Goal: Transaction & Acquisition: Download file/media

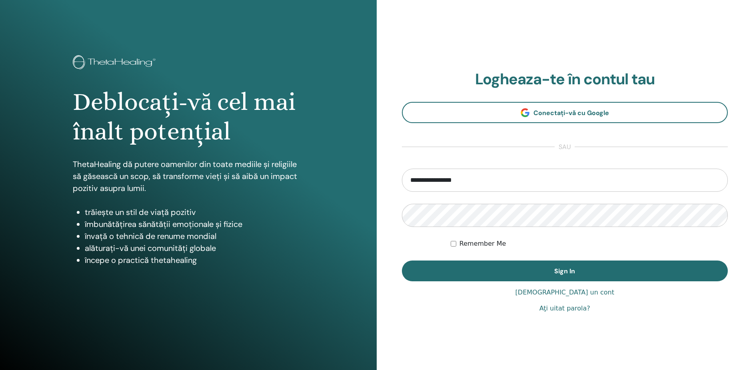
type input "**********"
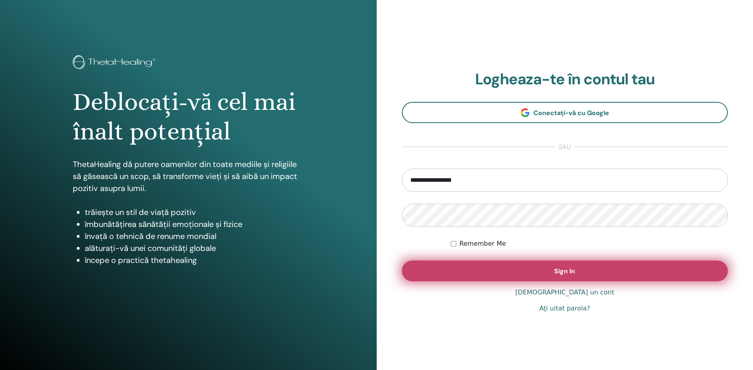
click at [560, 274] on span "Sign In" at bounding box center [564, 271] width 21 height 8
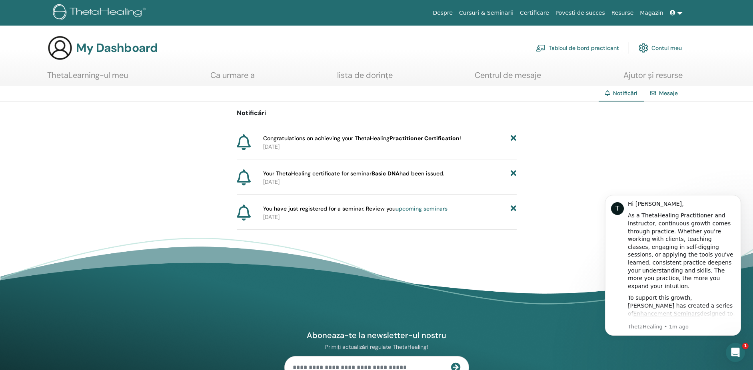
click at [414, 174] on span "Your ThetaHealing certificate for seminar Basic DNA had been issued." at bounding box center [353, 173] width 181 height 8
click at [289, 139] on span "Congratulations on achieving your ThetaHealing Practitioner Certification !" at bounding box center [362, 138] width 198 height 8
click at [82, 76] on link "ThetaLearning-ul meu" at bounding box center [87, 78] width 81 height 16
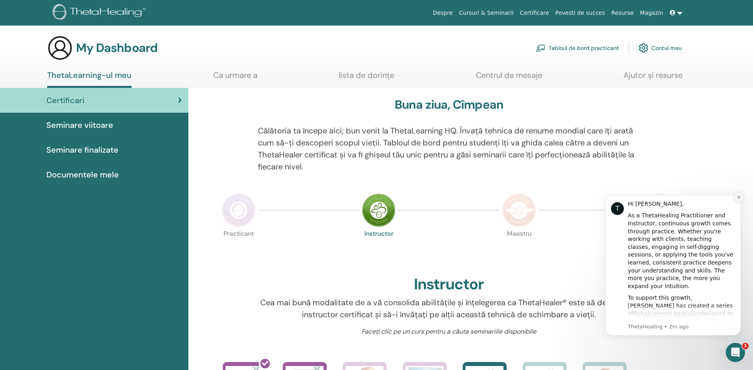
click at [737, 197] on icon "Dismiss notification" at bounding box center [738, 197] width 4 height 4
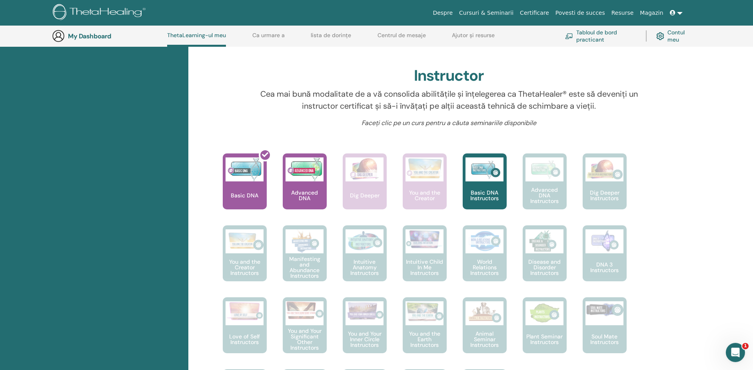
scroll to position [184, 0]
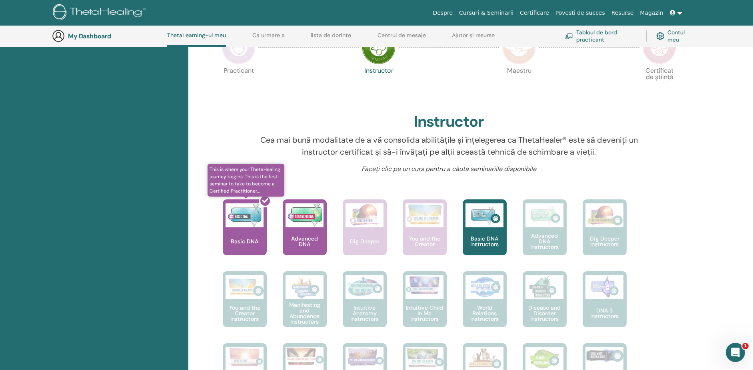
click at [241, 222] on div at bounding box center [249, 231] width 44 height 72
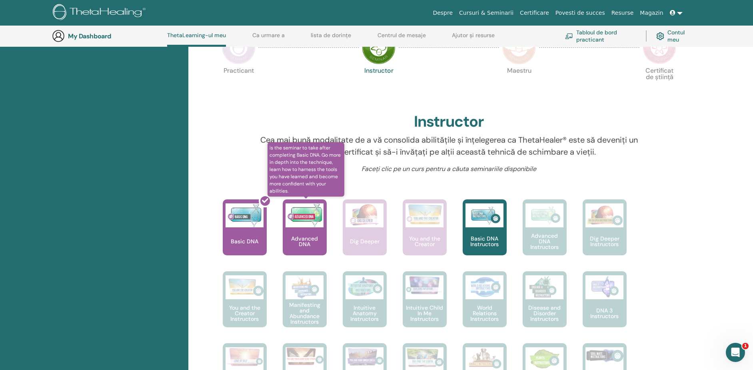
click at [297, 243] on p "Advanced DNA" at bounding box center [305, 241] width 44 height 11
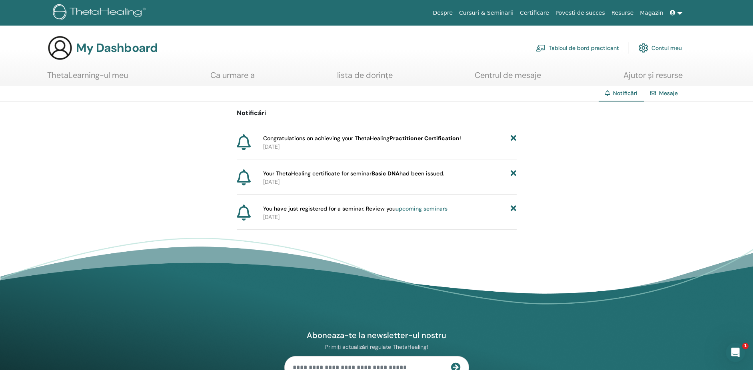
click at [410, 209] on link "upcoming seminars" at bounding box center [421, 208] width 52 height 7
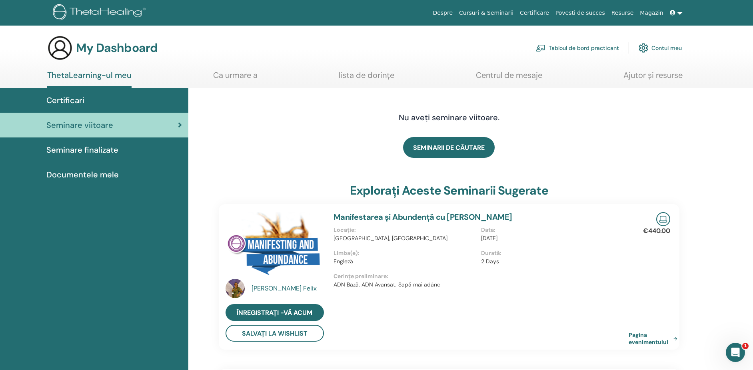
click at [73, 151] on span "Seminare finalizate" at bounding box center [82, 150] width 72 height 12
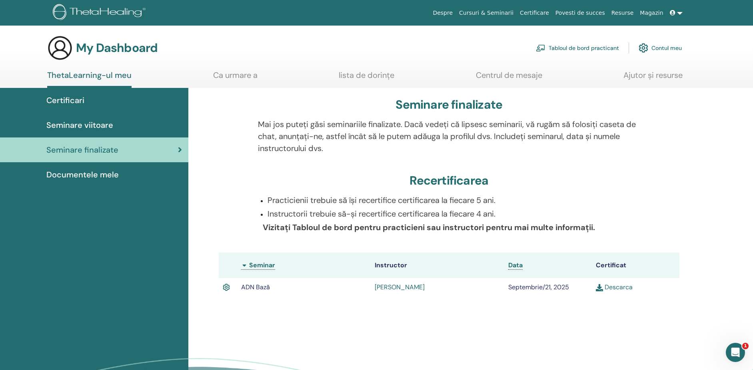
click at [619, 287] on link "Descarca" at bounding box center [614, 287] width 37 height 8
click at [105, 174] on span "Documentele mele" at bounding box center [82, 175] width 72 height 12
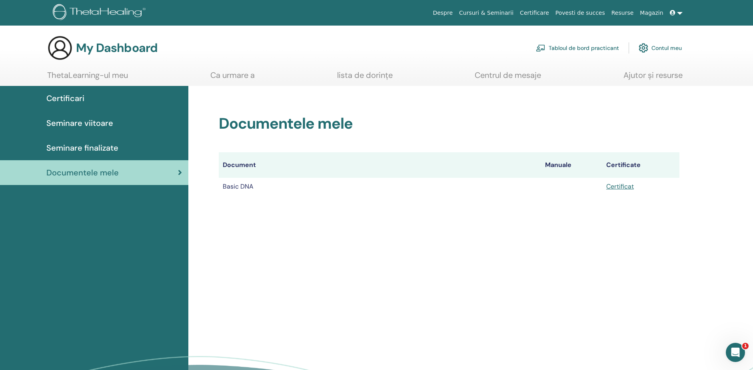
click at [94, 149] on span "Seminare finalizate" at bounding box center [82, 148] width 72 height 12
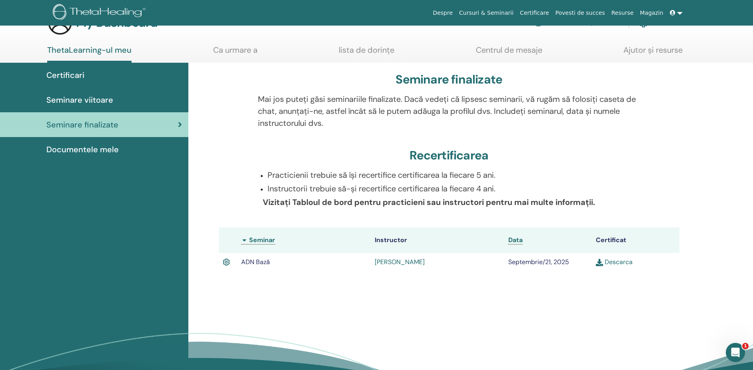
scroll to position [41, 0]
